Goal: Register for event/course

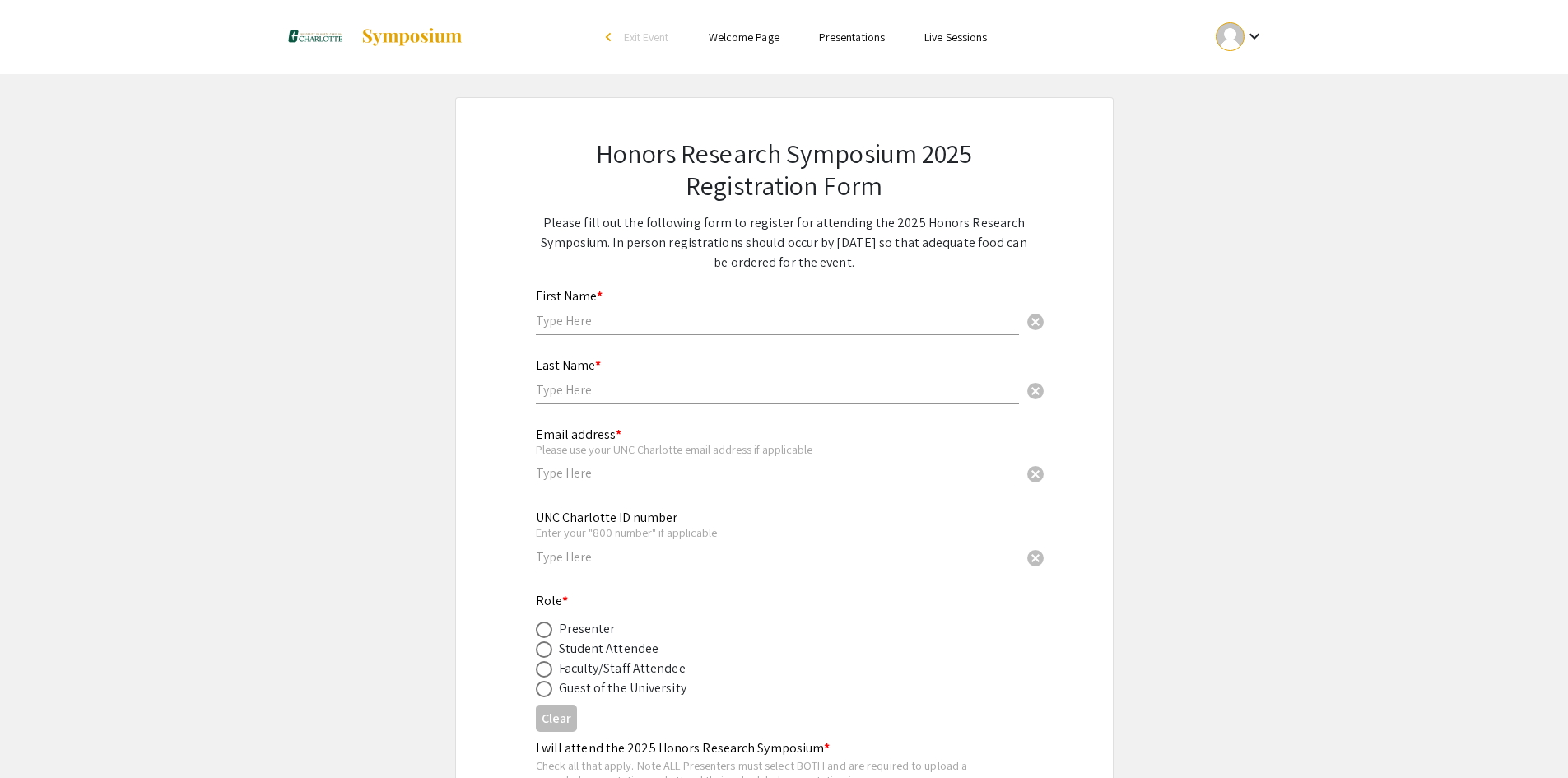
click at [953, 33] on link "Live Sessions" at bounding box center [956, 37] width 63 height 14
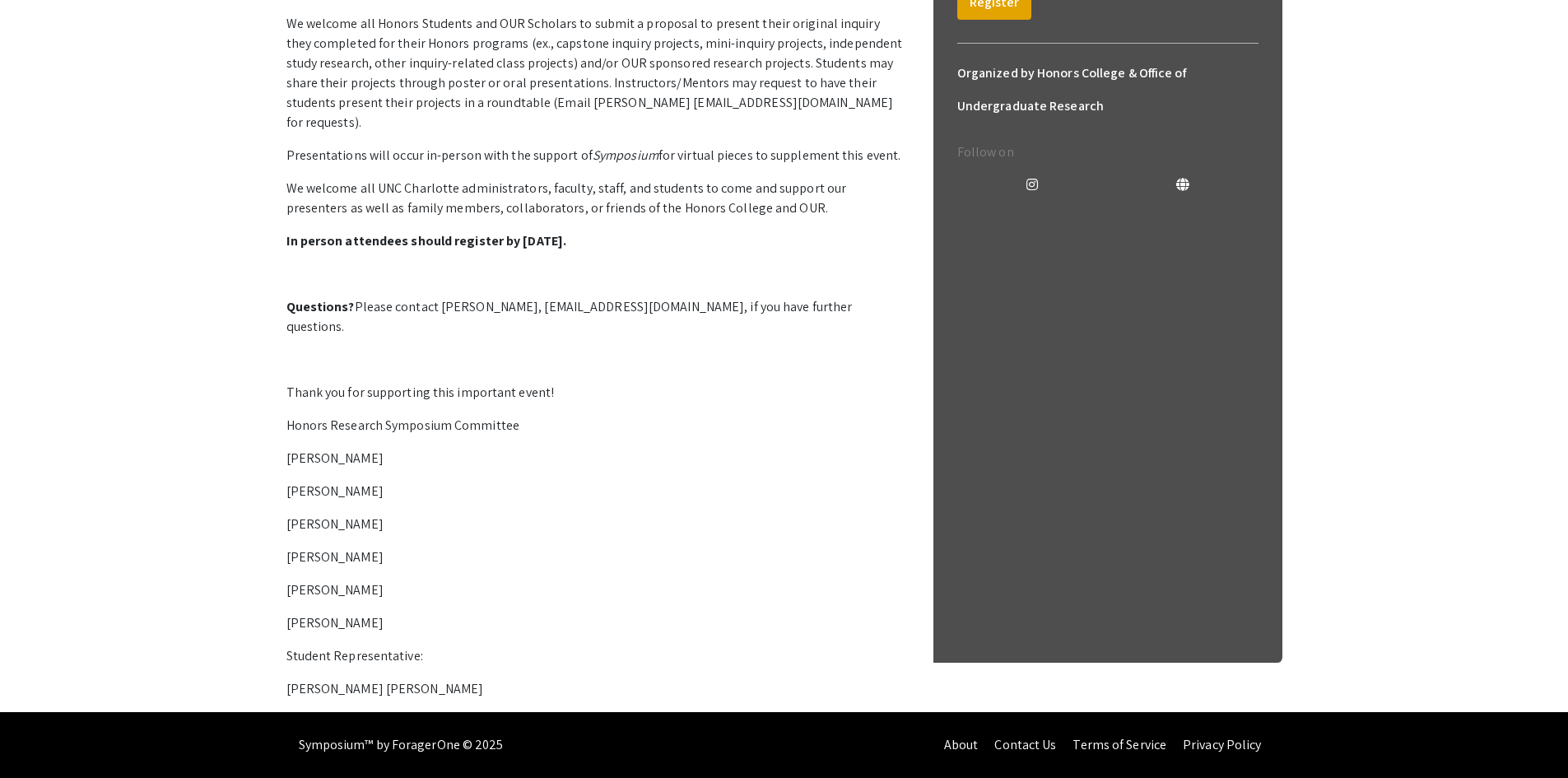
scroll to position [273, 0]
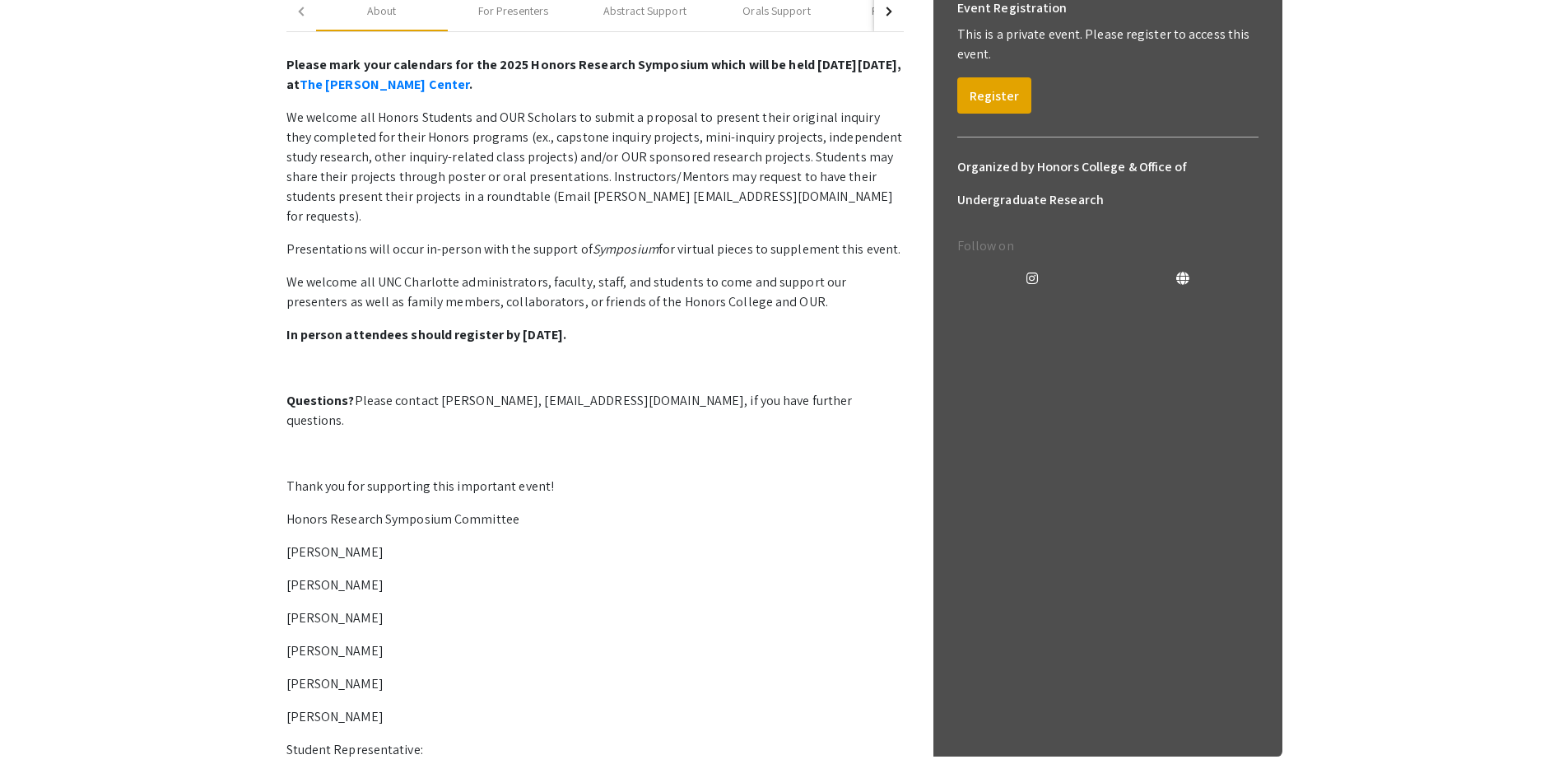
drag, startPoint x: 448, startPoint y: 1, endPoint x: 542, endPoint y: 540, distance: 547.1
click at [514, 227] on p "We welcome all Honors Students and OUR Scholars to submit a proposal to present…" at bounding box center [594, 167] width 617 height 119
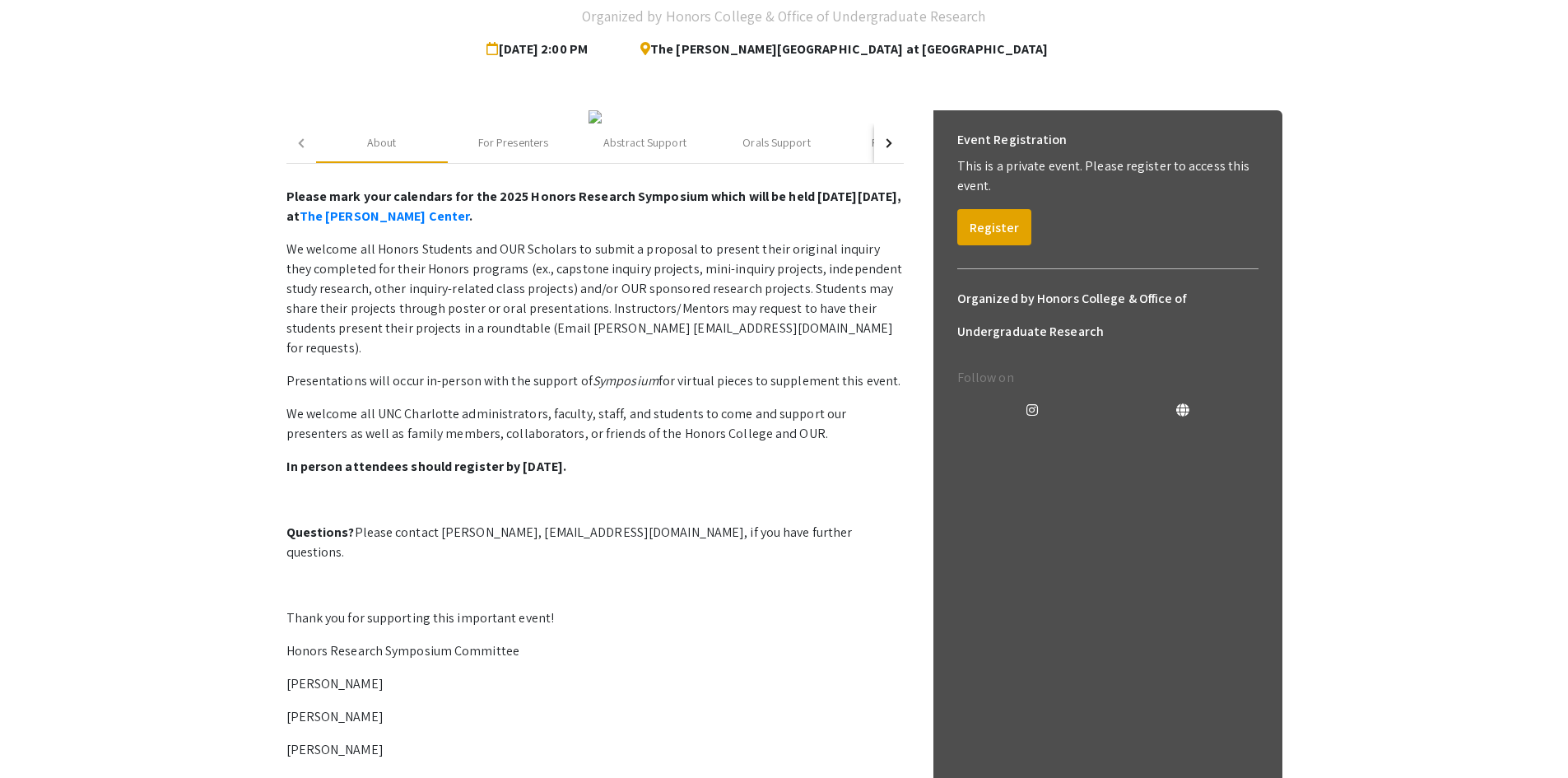
scroll to position [0, 0]
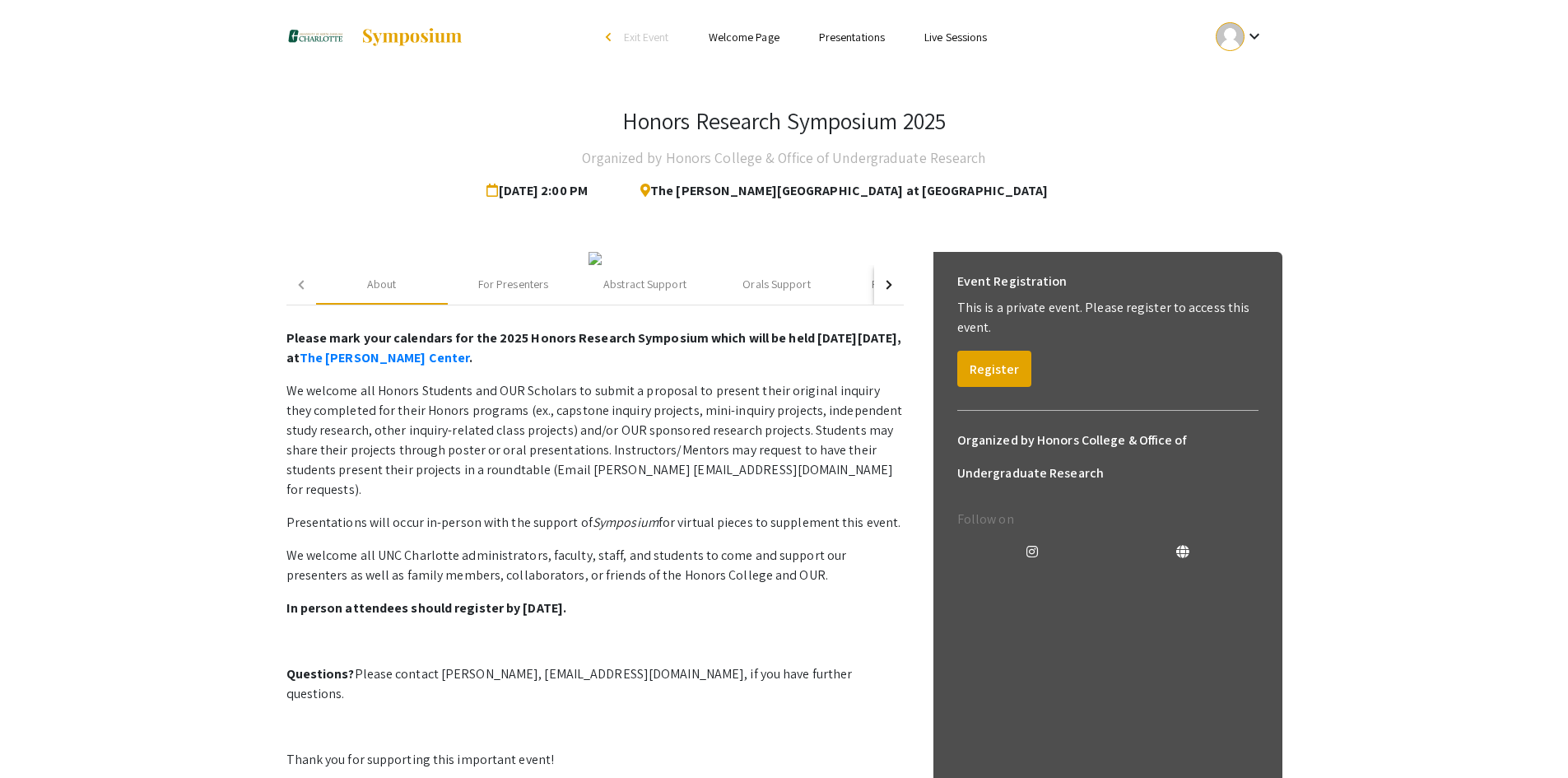
click at [845, 36] on link "Presentations" at bounding box center [851, 37] width 66 height 14
click at [848, 41] on link "Presentations" at bounding box center [851, 37] width 66 height 14
click at [852, 45] on li "Presentations" at bounding box center [851, 37] width 105 height 20
click at [857, 38] on link "Presentations" at bounding box center [851, 37] width 66 height 14
click at [724, 37] on link "Welcome Page" at bounding box center [744, 37] width 70 height 14
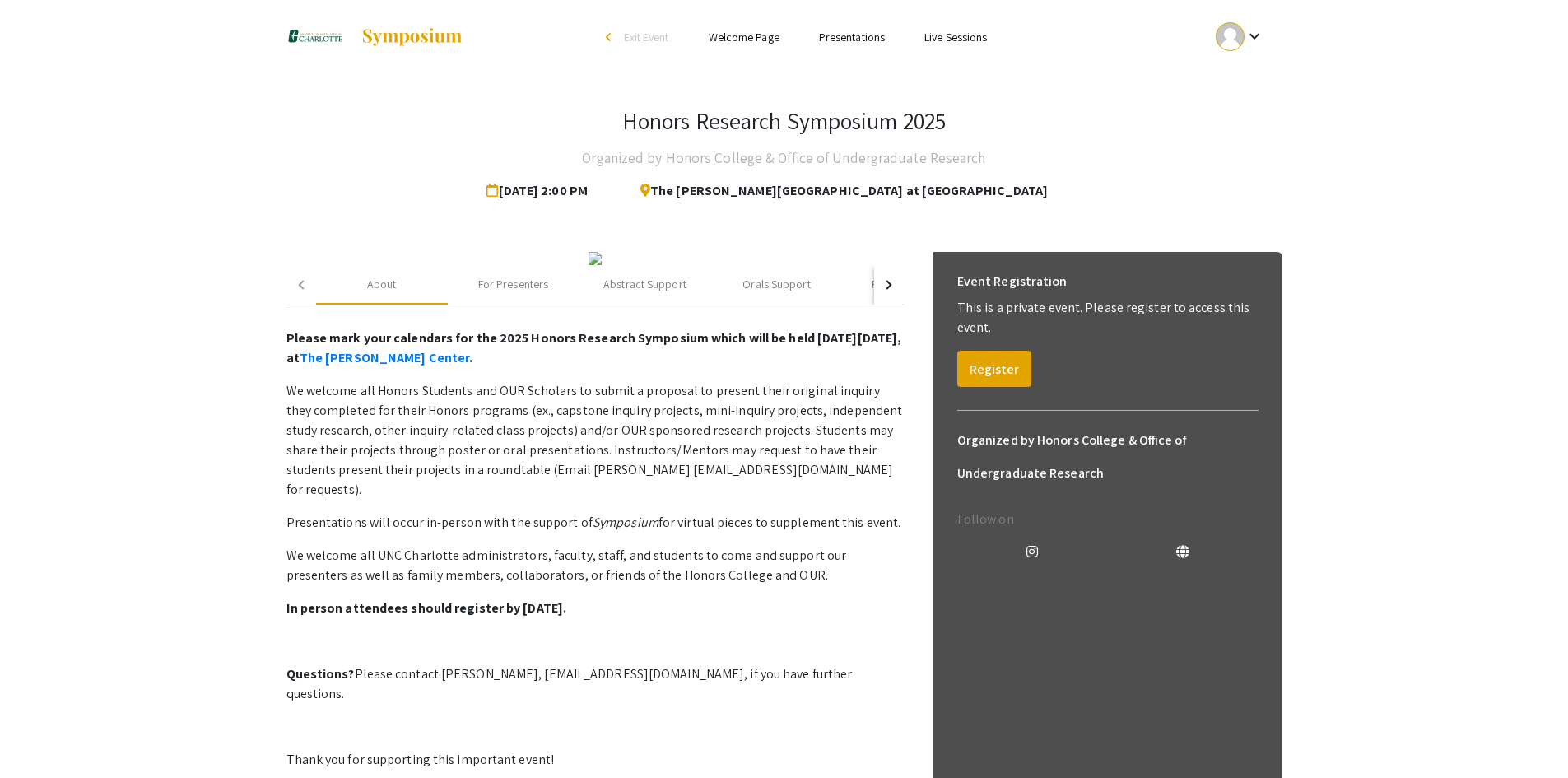
click at [729, 45] on li "Welcome Page" at bounding box center [744, 37] width 110 height 20
click at [716, 124] on h3 "Honors Research Symposium 2025" at bounding box center [784, 121] width 323 height 28
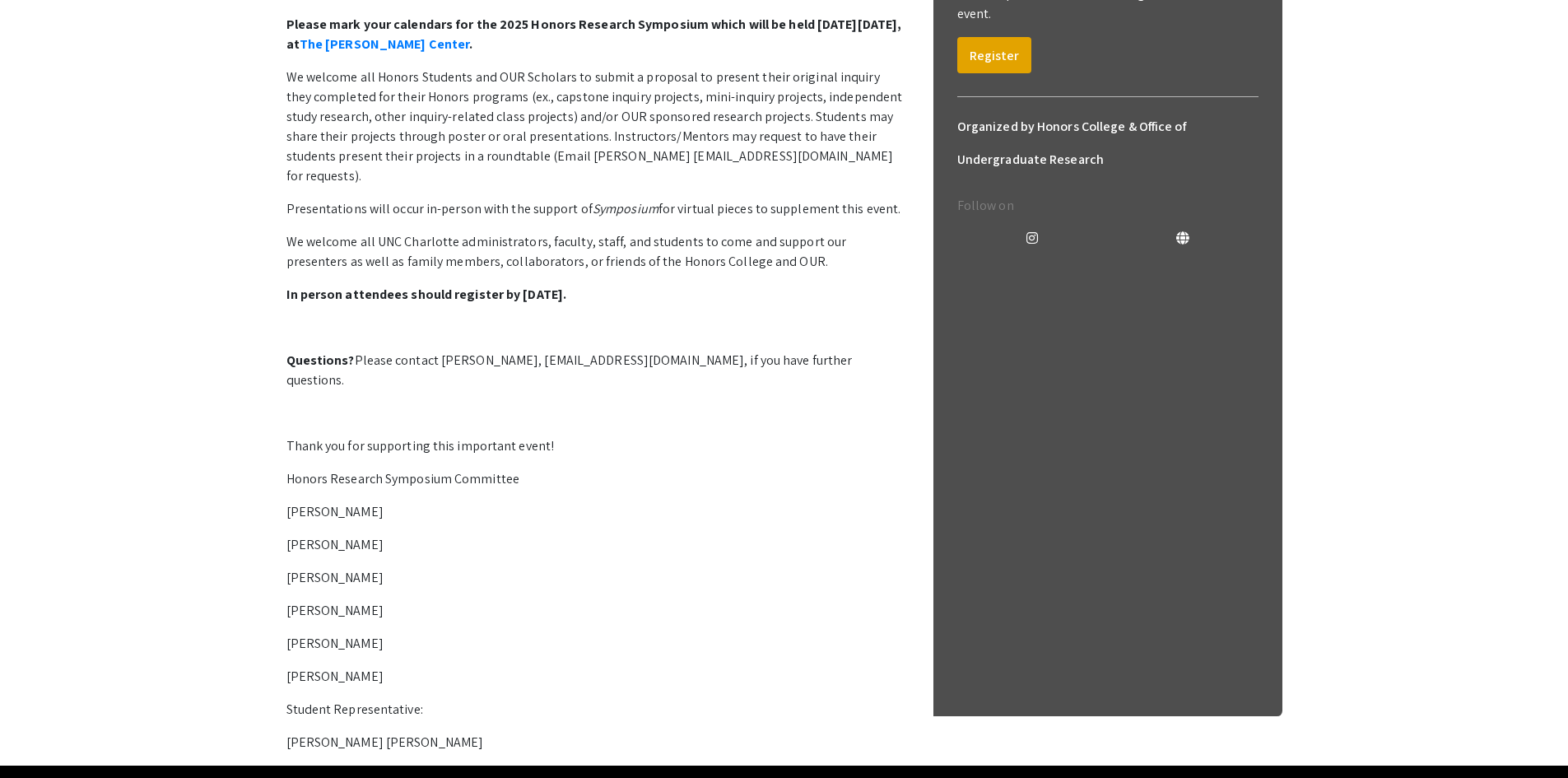
scroll to position [494, 0]
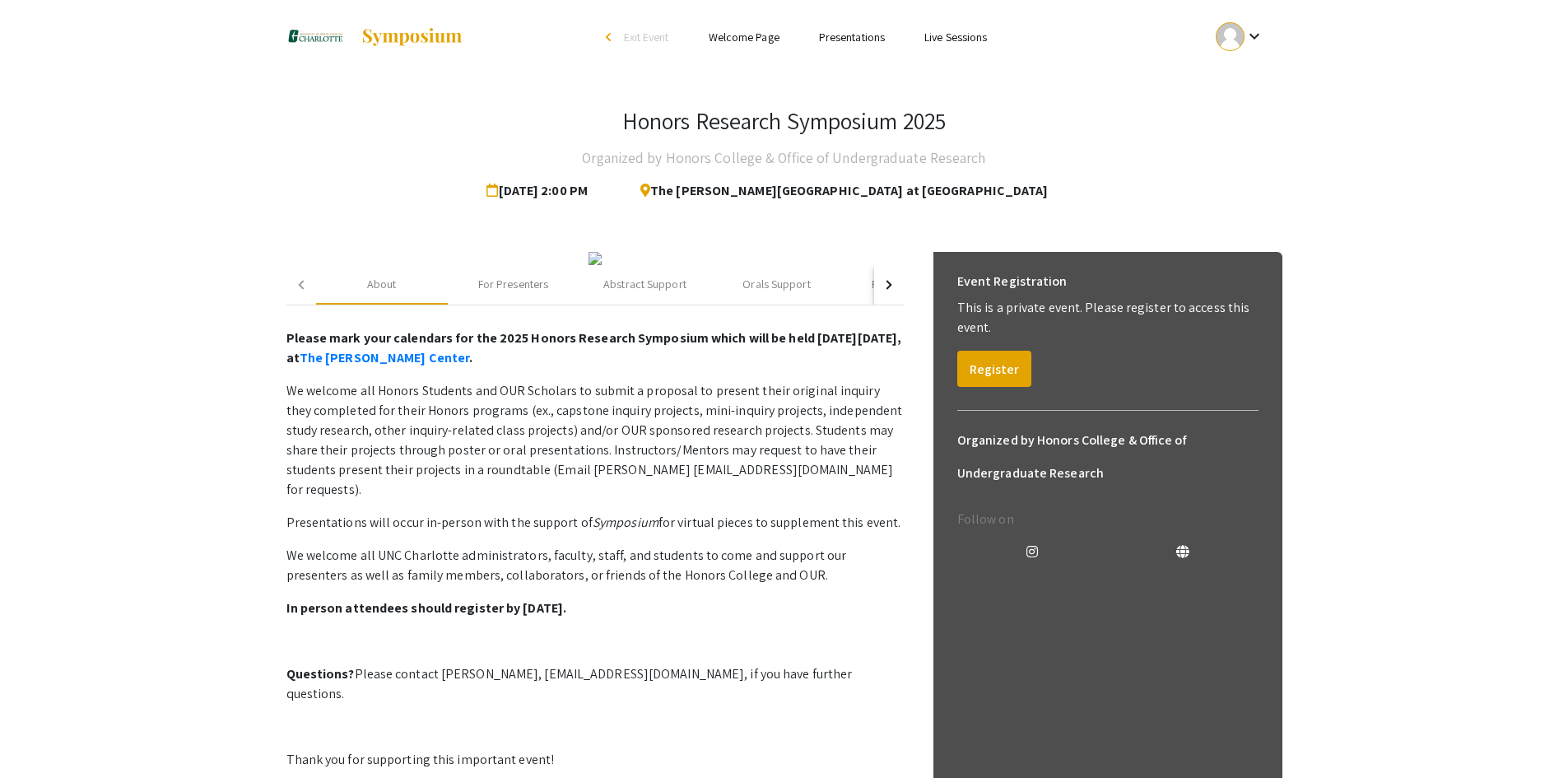
click at [747, 38] on link "Welcome Page" at bounding box center [744, 37] width 70 height 14
click at [842, 35] on link "Presentations" at bounding box center [851, 37] width 66 height 14
click at [773, 30] on link "Welcome Page" at bounding box center [744, 37] width 70 height 14
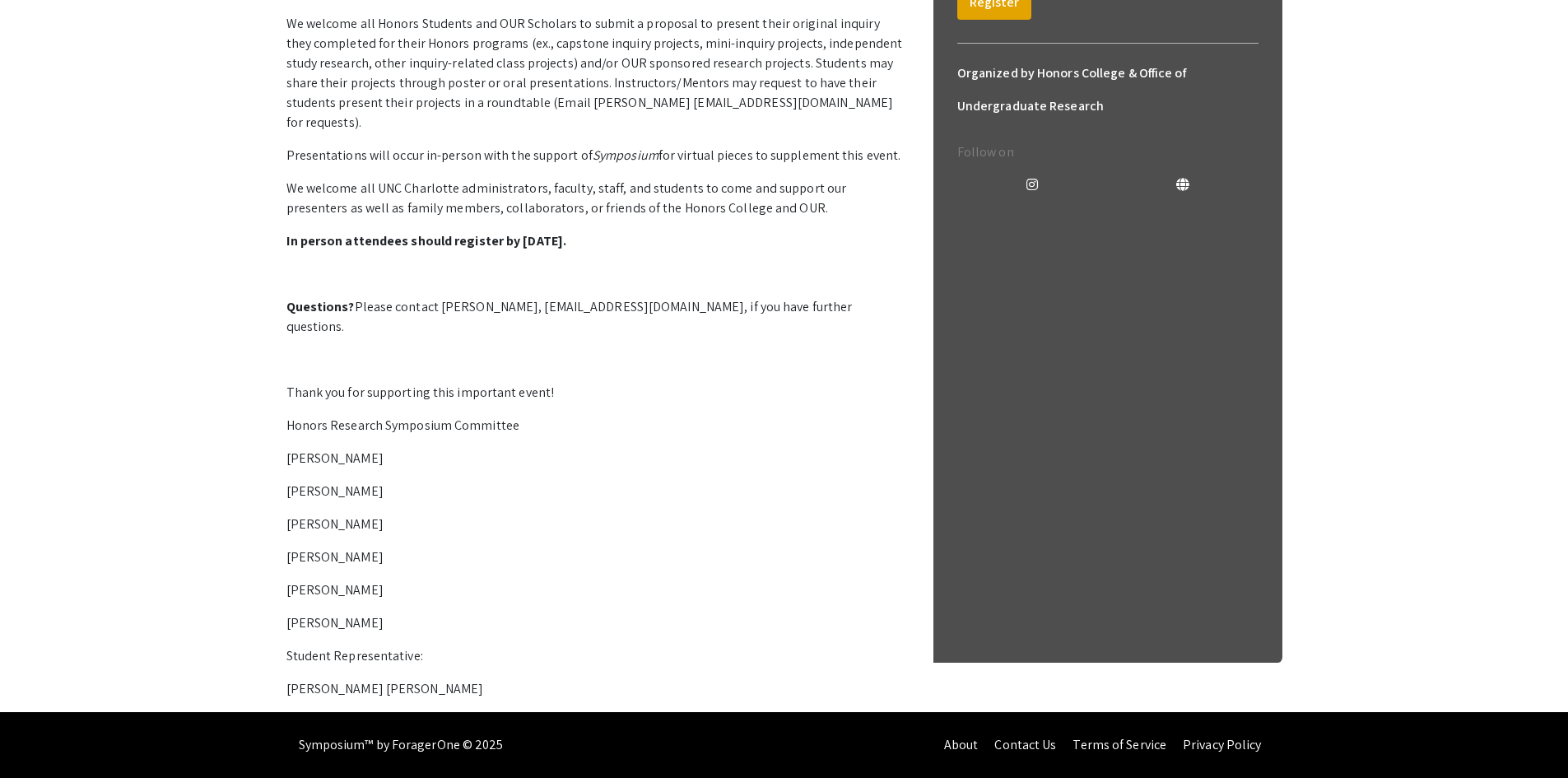
scroll to position [330, 0]
